Goal: Task Accomplishment & Management: Complete application form

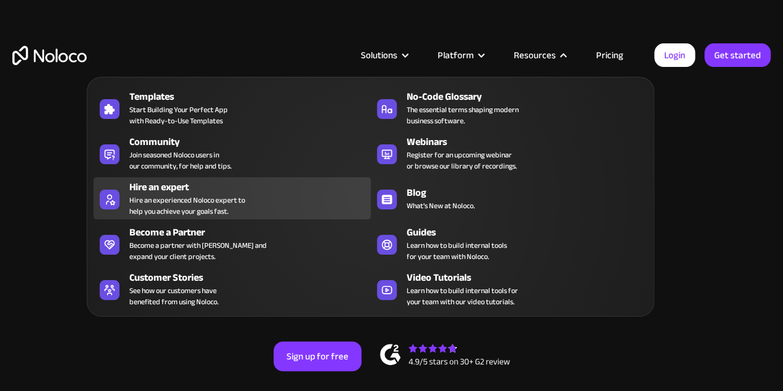
click at [150, 187] on div "Hire an expert" at bounding box center [252, 187] width 246 height 15
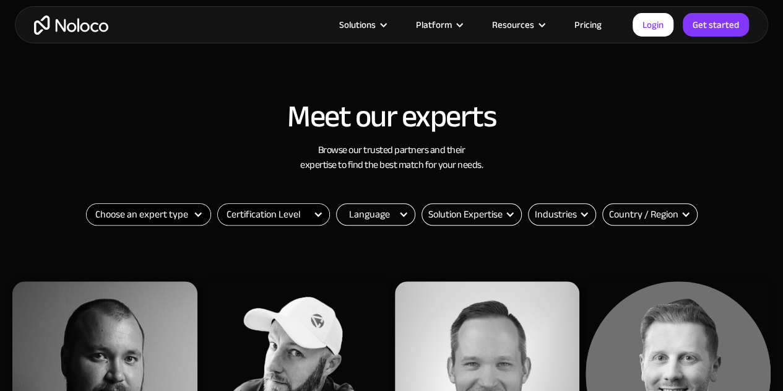
scroll to position [427, 0]
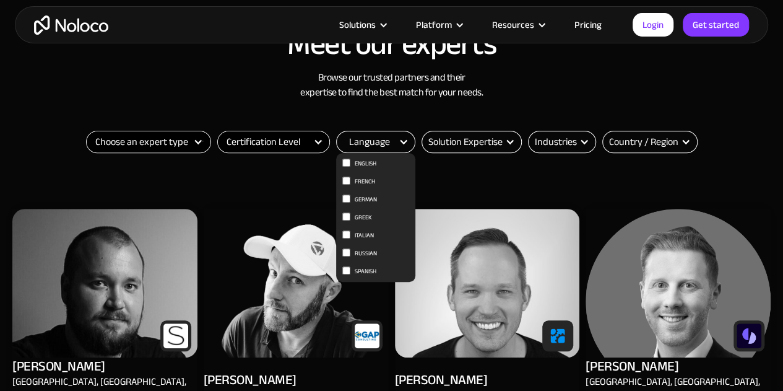
click at [347, 162] on input "English" at bounding box center [346, 163] width 8 height 8
checkbox input "true"
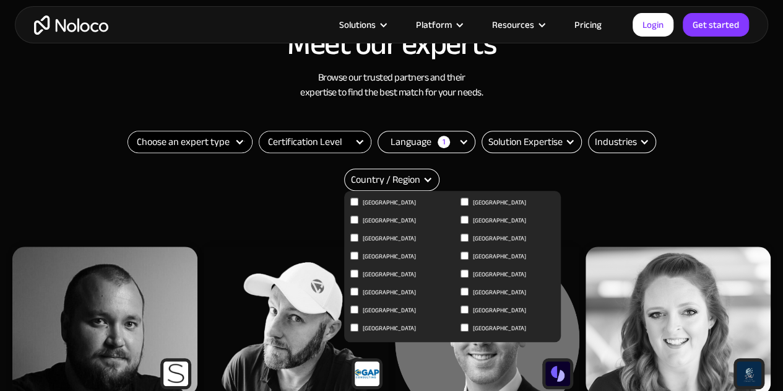
click at [463, 309] on input "United Kingdom" at bounding box center [465, 309] width 8 height 8
checkbox input "true"
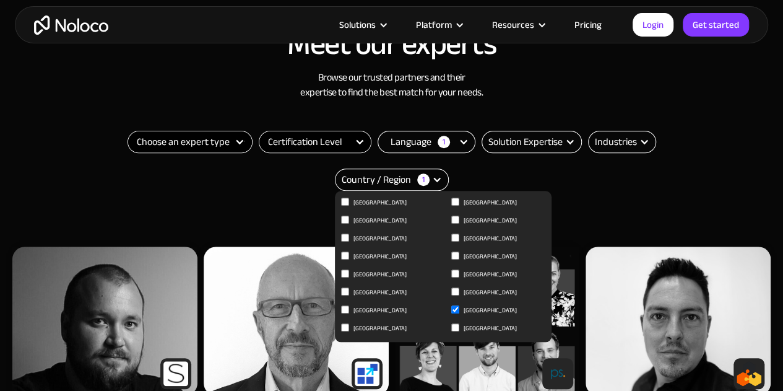
click at [454, 328] on input "United States of America" at bounding box center [455, 327] width 8 height 8
checkbox input "true"
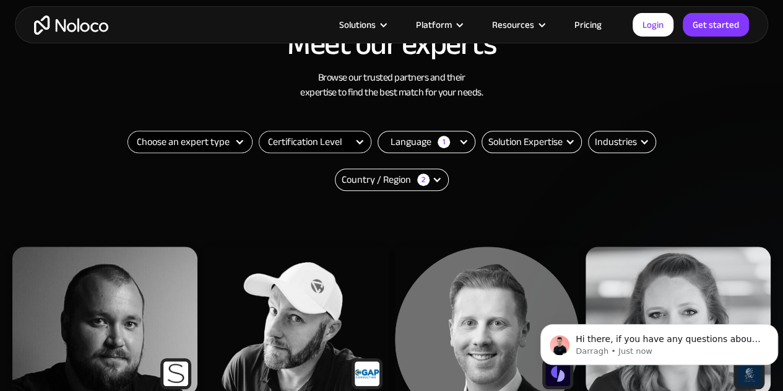
scroll to position [0, 0]
click at [235, 79] on h3 "Browse our trusted partners and their expertise to find the best match for your…" at bounding box center [391, 85] width 759 height 30
click at [240, 140] on div "Filter" at bounding box center [240, 142] width 10 height 10
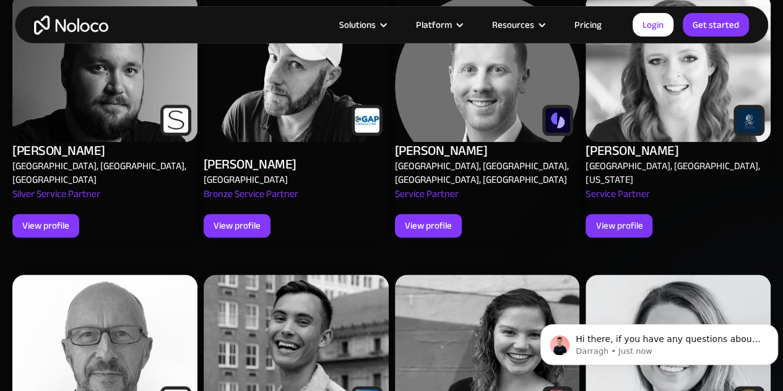
scroll to position [611, 0]
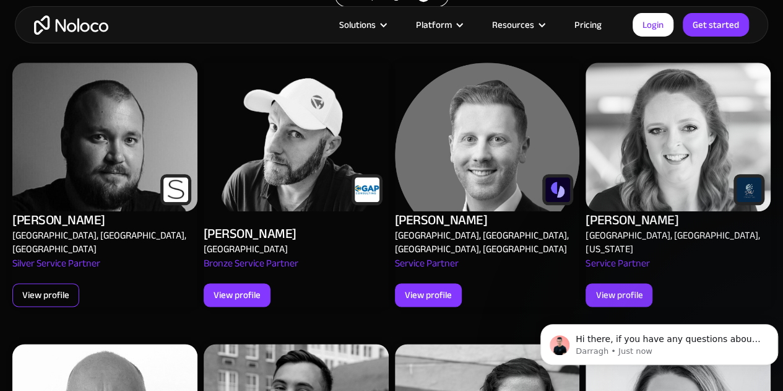
click at [48, 287] on div "View profile" at bounding box center [45, 295] width 47 height 16
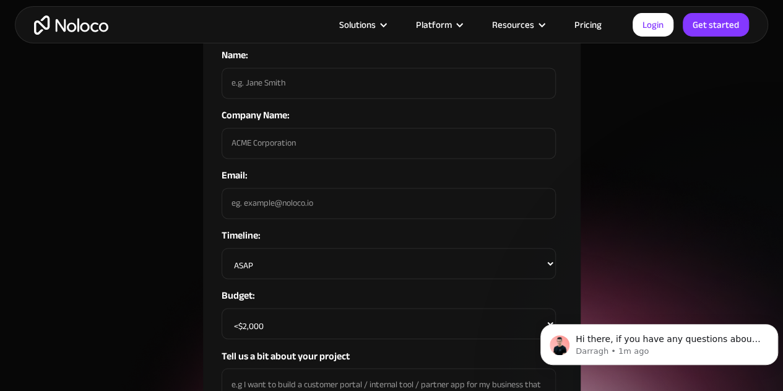
scroll to position [847, 0]
click at [395, 307] on select "<$2,000 $2,000 - $5,000 $5,000 - $10,000 $10,000 - $20,000 $20,000 - $50,000 $5…" at bounding box center [389, 322] width 334 height 31
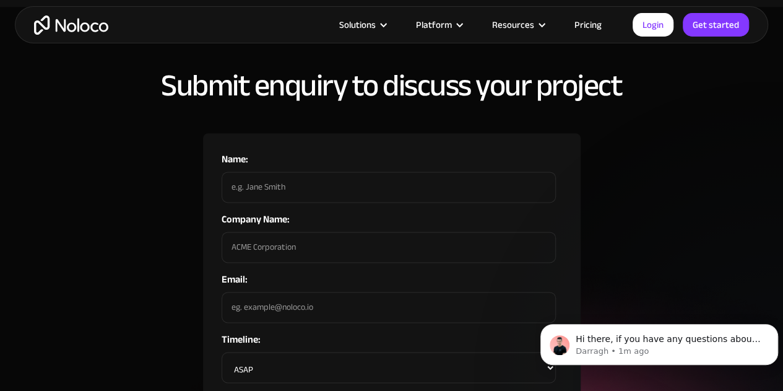
scroll to position [742, 0]
drag, startPoint x: 395, startPoint y: 294, endPoint x: 136, endPoint y: 159, distance: 292.0
click at [136, 159] on div "Submit enquiry to discuss your project Name: Company Name: Email: Timeline: ASA…" at bounding box center [391, 331] width 783 height 525
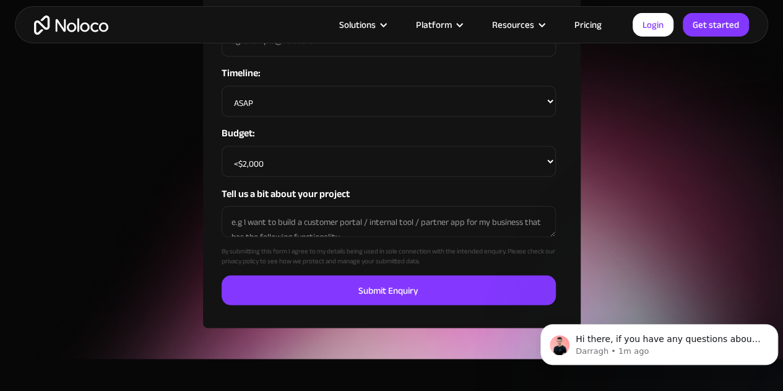
scroll to position [1011, 0]
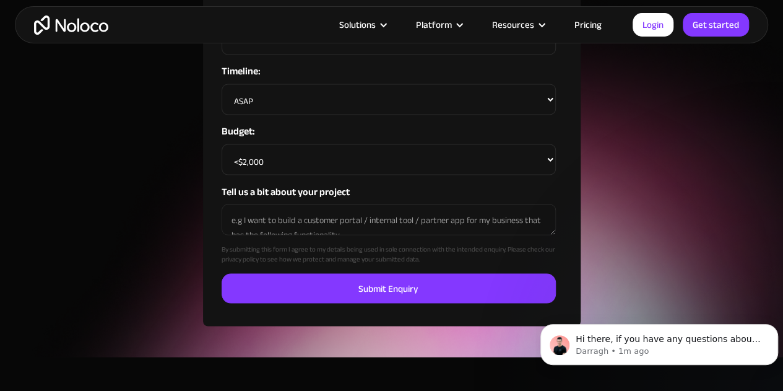
click at [551, 144] on select "<$2,000 $2,000 - $5,000 $5,000 - $10,000 $10,000 - $20,000 $20,000 - $50,000 $5…" at bounding box center [389, 159] width 334 height 31
click at [567, 121] on div "Name: Company Name: Email: Timeline: ASAP Within the next month 1-2months from …" at bounding box center [392, 95] width 378 height 461
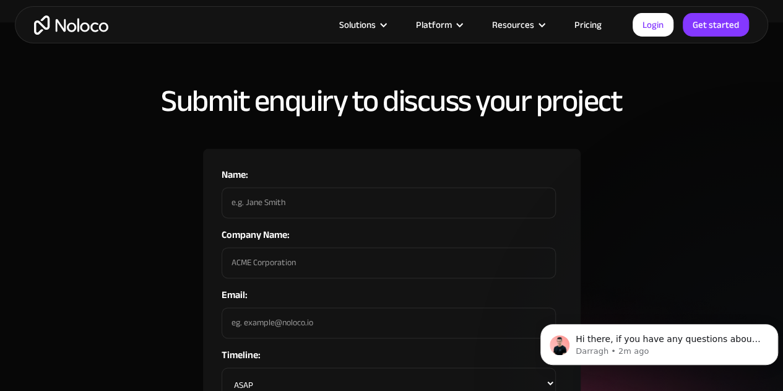
scroll to position [925, 0]
